Goal: Communication & Community: Answer question/provide support

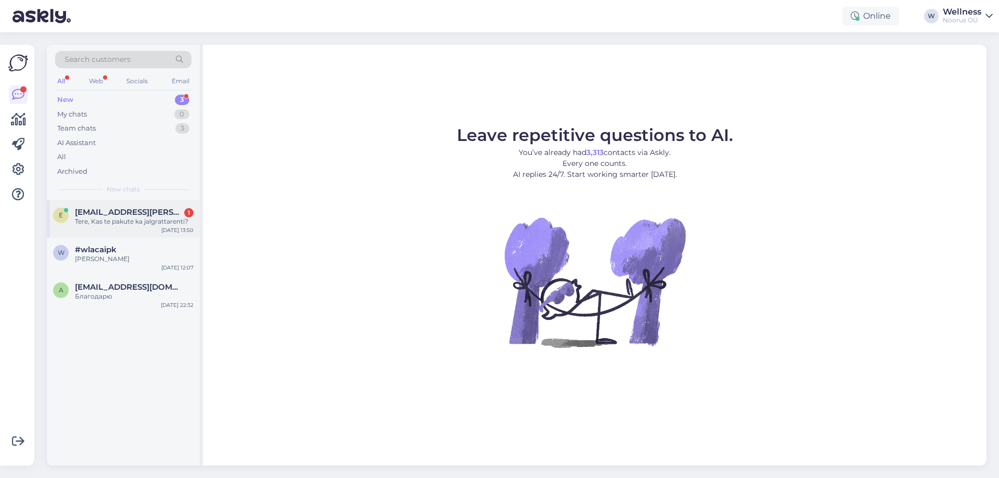
click at [143, 227] on div "e etti.jane@gmail.com 1 Tere, Kas te pakute ka jalgrattarenti? Aug 17 13:50" at bounding box center [123, 218] width 153 height 37
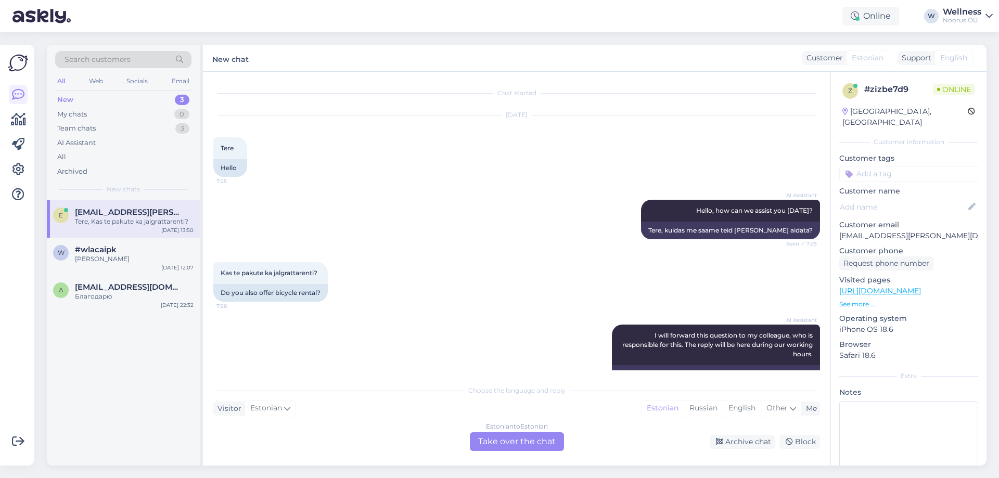
scroll to position [96, 0]
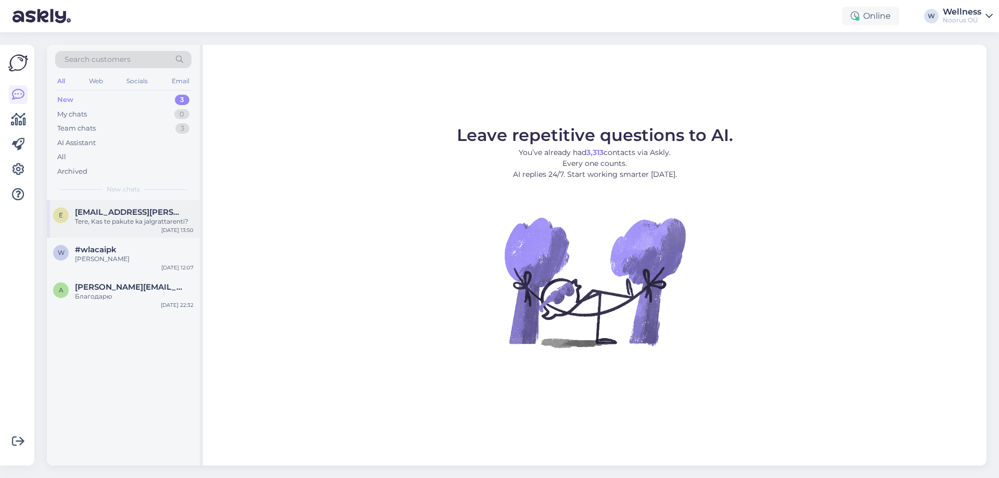
click at [118, 223] on div "Tere, Kas te pakute ka jalgrattarenti?" at bounding box center [134, 221] width 119 height 9
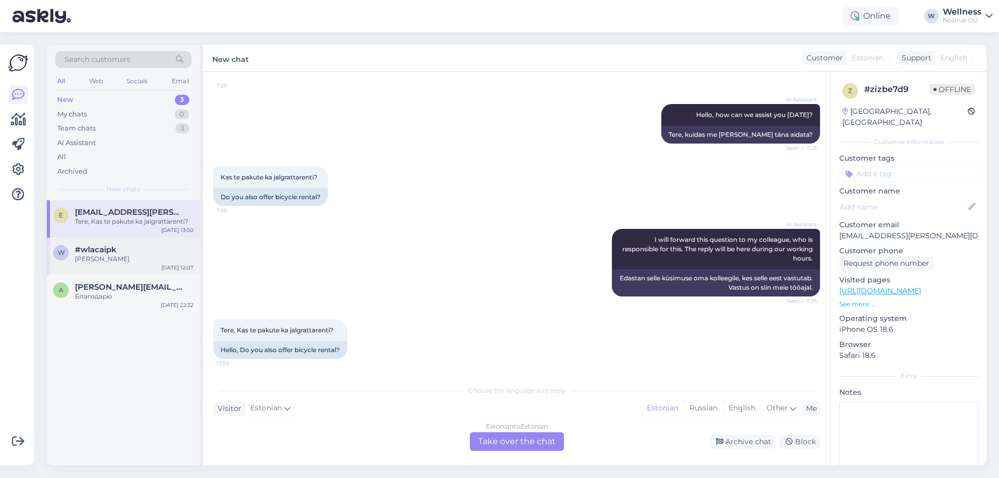
click at [117, 258] on div "[PERSON_NAME]" at bounding box center [134, 259] width 119 height 9
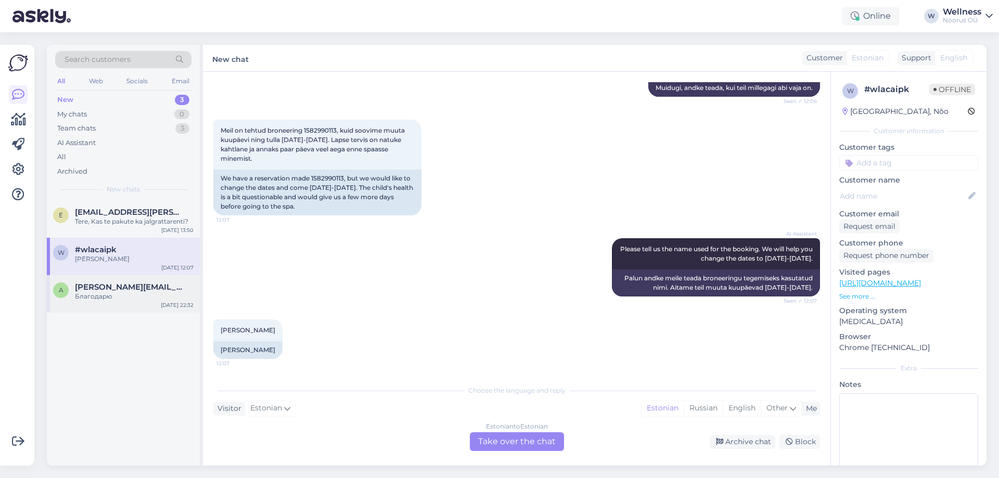
click at [109, 298] on div "Благодарю" at bounding box center [134, 296] width 119 height 9
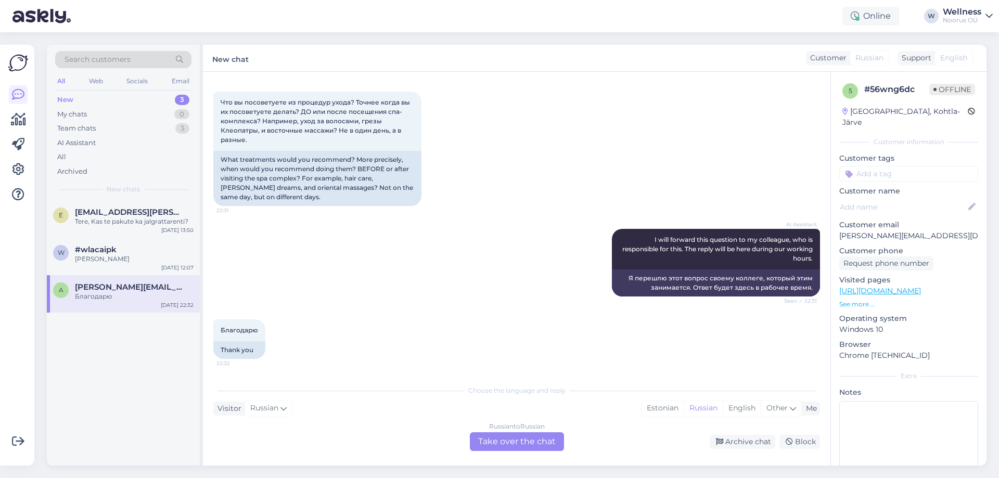
click at [422, 396] on div "Choose the language and reply Visitor Russian Me Estonian Russian English Other…" at bounding box center [516, 415] width 607 height 71
click at [503, 435] on div "Russian to Russian Take over the chat" at bounding box center [517, 442] width 94 height 19
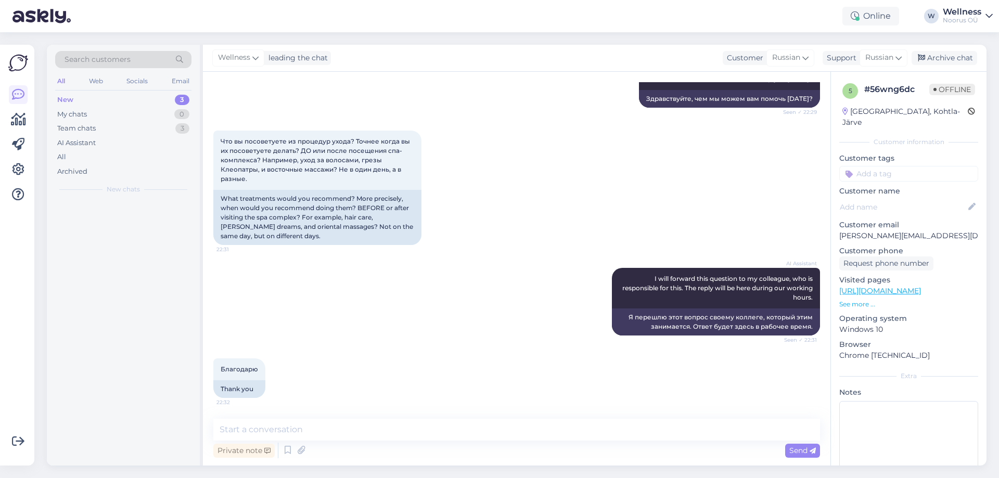
scroll to position [132, 0]
click at [434, 425] on textarea at bounding box center [516, 430] width 607 height 22
type textarea "L"
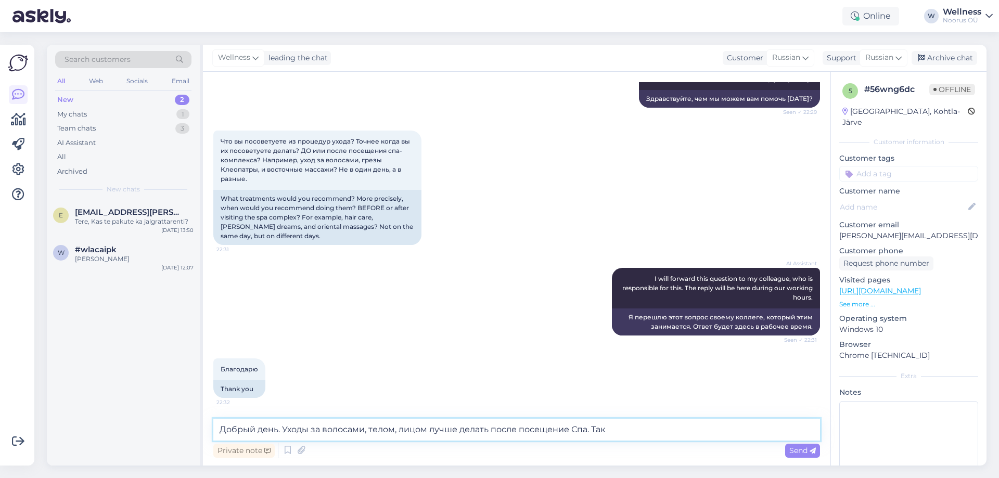
click at [614, 430] on textarea "Добрый день. Уходы за волосами, телом, лицом лучше делать после посещение Спа. …" at bounding box center [516, 430] width 607 height 22
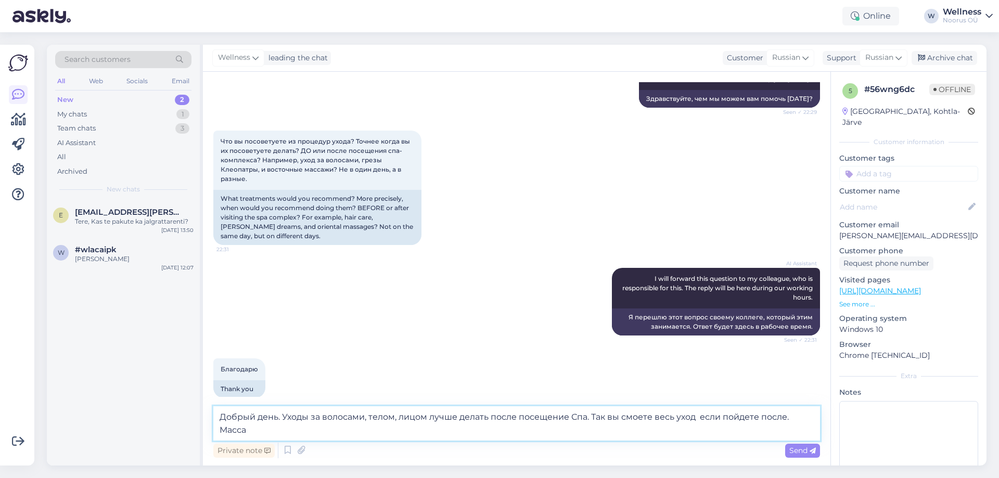
scroll to position [144, 0]
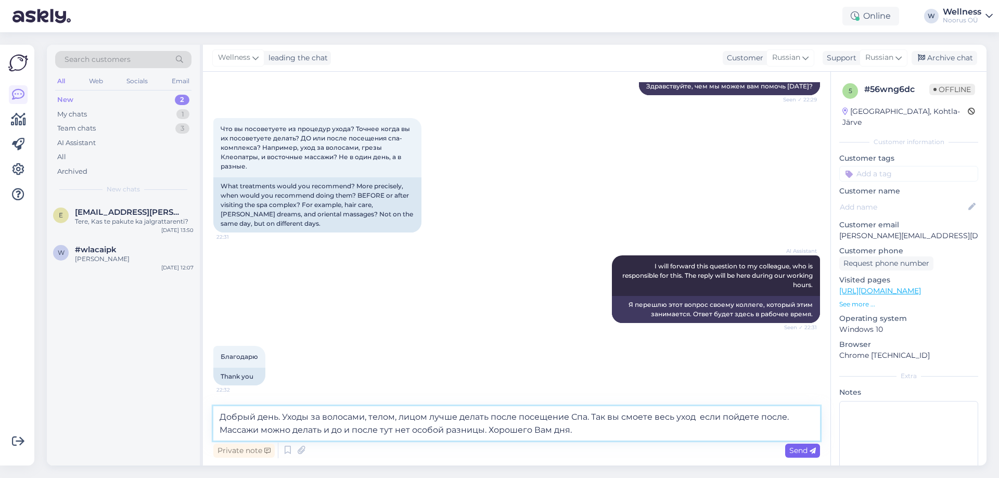
type textarea "Добрый день. Уходы за волосами, телом, лицом лучше делать после посещение Спа. …"
click at [790, 452] on span "Send" at bounding box center [803, 450] width 27 height 9
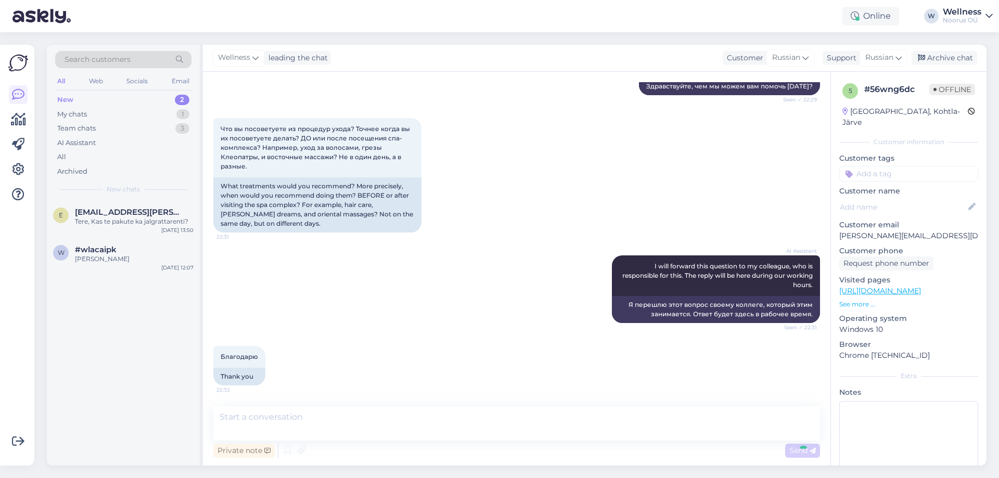
scroll to position [226, 0]
